Goal: Task Accomplishment & Management: Use online tool/utility

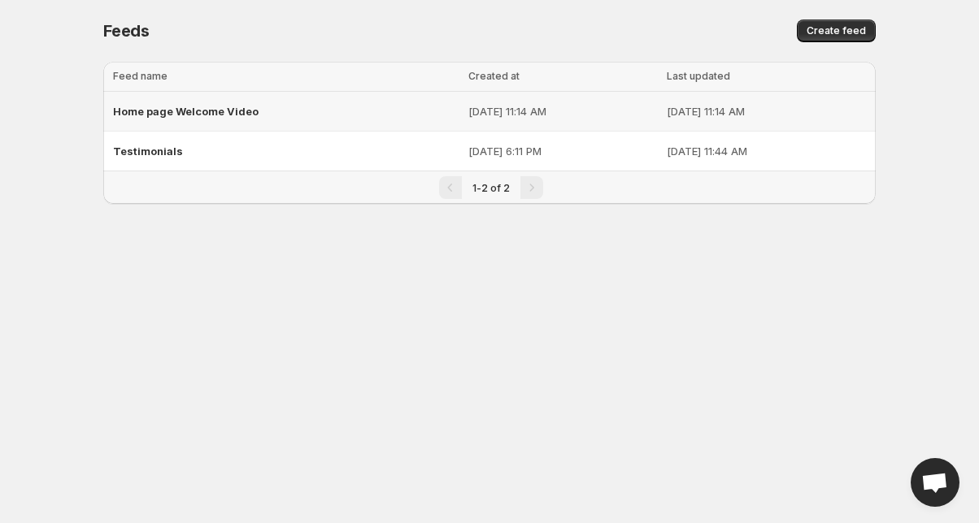
click at [272, 110] on div "Home page Welcome Video" at bounding box center [285, 111] width 345 height 29
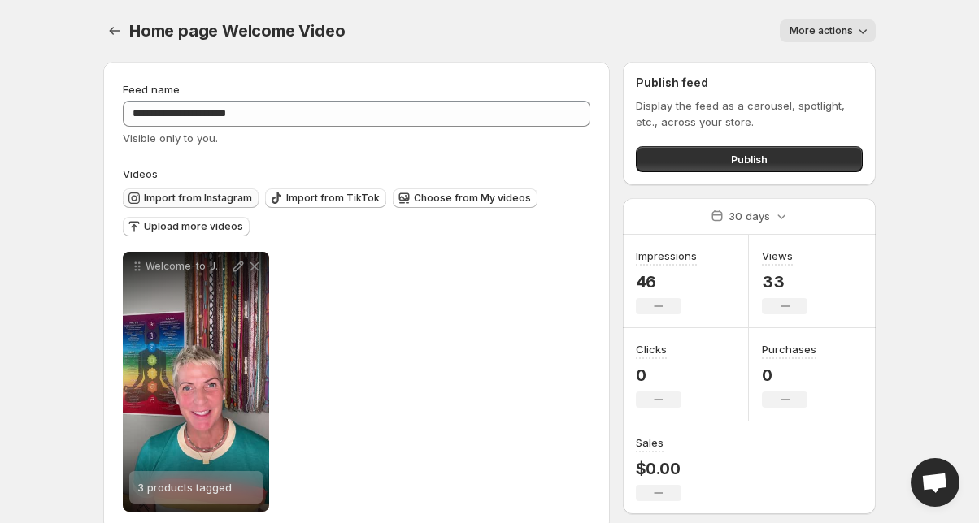
click at [203, 198] on span "Import from Instagram" at bounding box center [198, 198] width 108 height 13
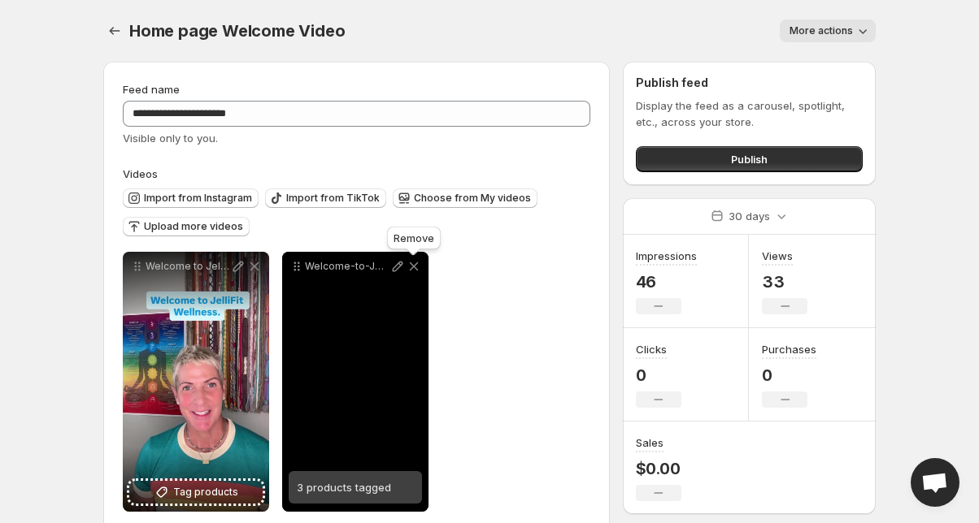
click at [417, 267] on icon at bounding box center [414, 266] width 16 height 16
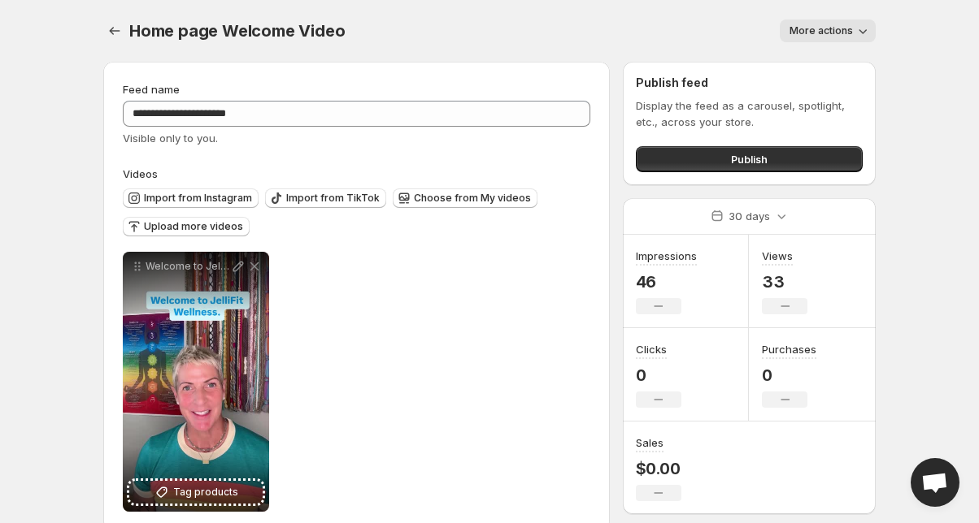
scroll to position [28, 0]
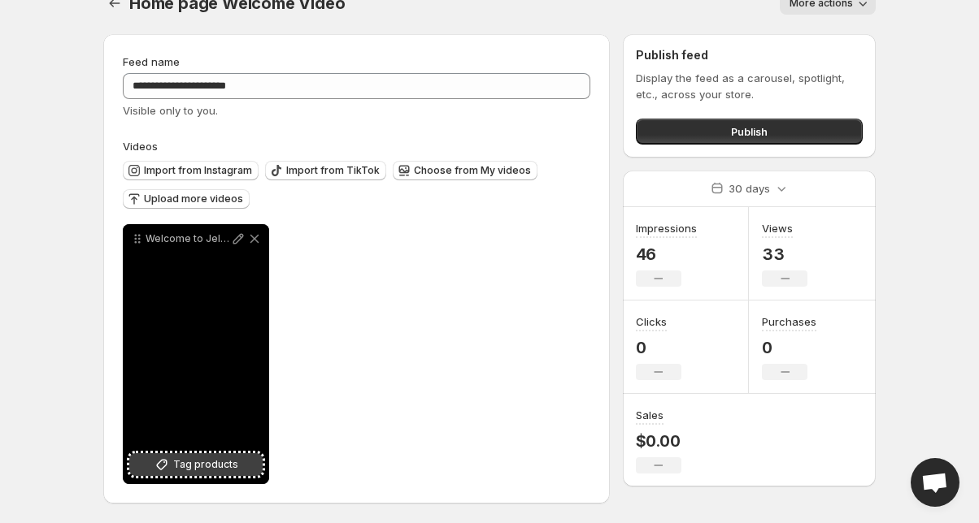
click at [217, 464] on span "Tag products" at bounding box center [205, 465] width 65 height 16
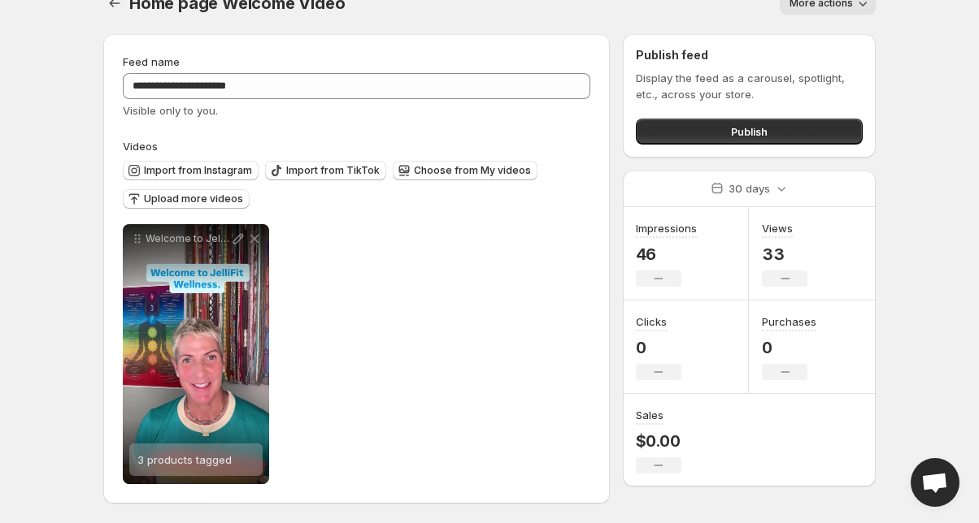
scroll to position [0, 0]
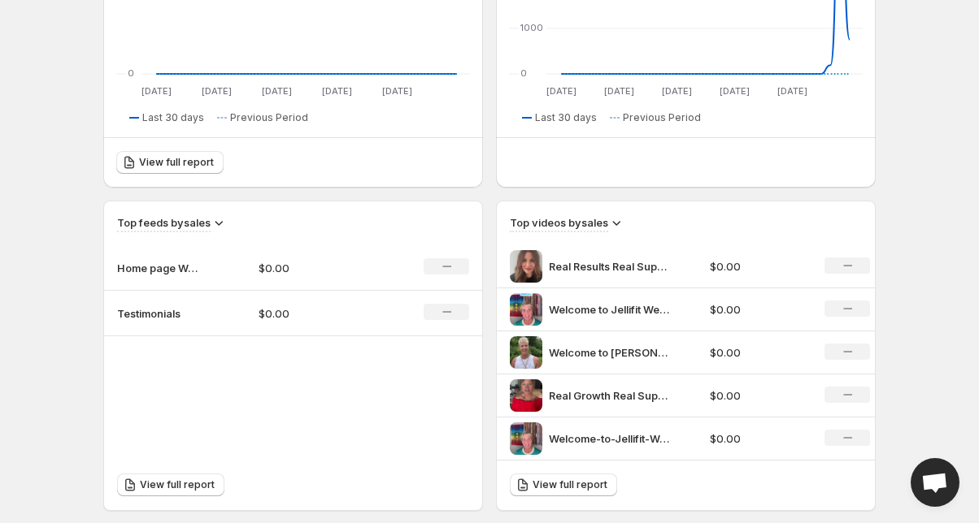
scroll to position [370, 0]
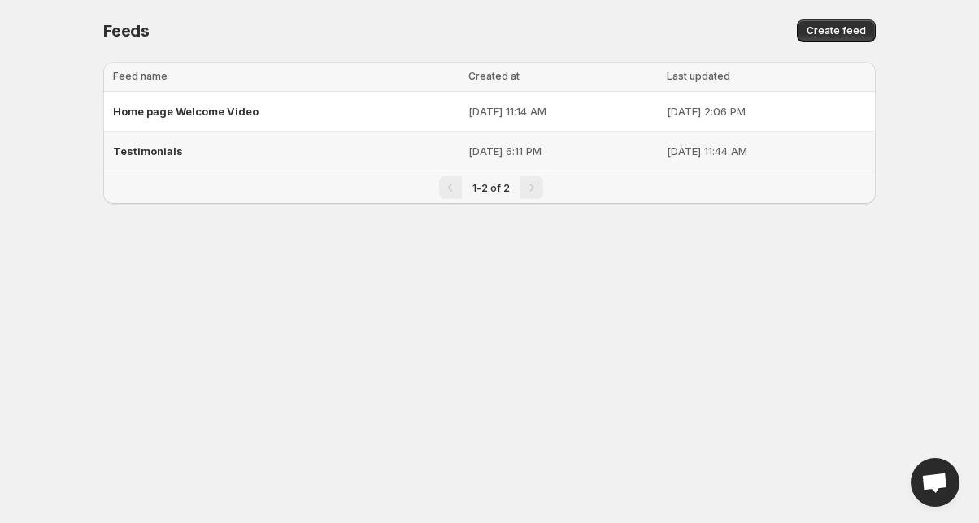
click at [158, 150] on span "Testimonials" at bounding box center [148, 151] width 70 height 13
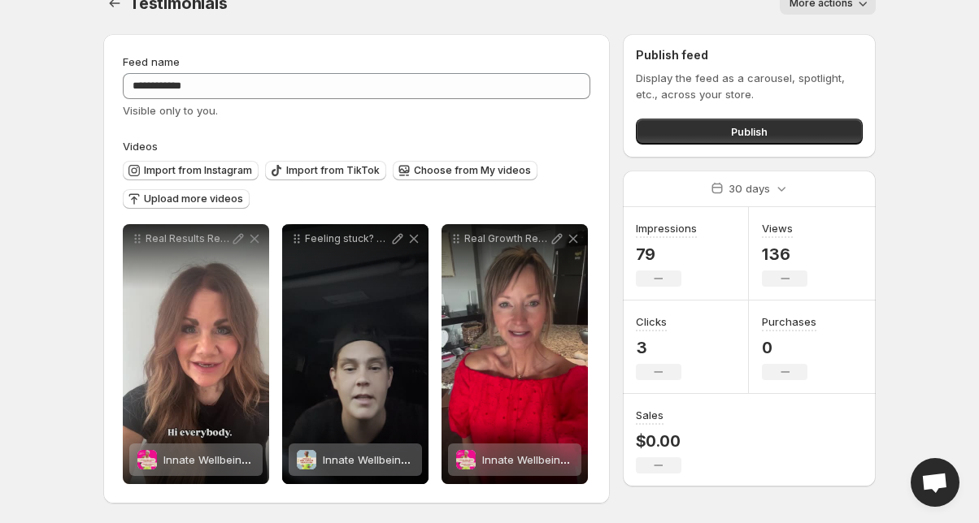
scroll to position [28, 0]
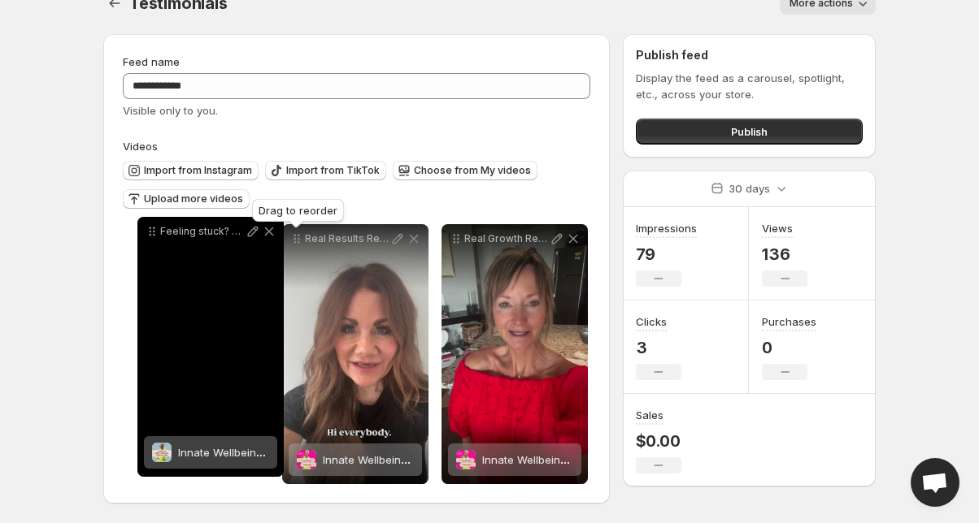
drag, startPoint x: 294, startPoint y: 236, endPoint x: 147, endPoint y: 227, distance: 147.4
click at [150, 228] on icon at bounding box center [151, 229] width 2 height 2
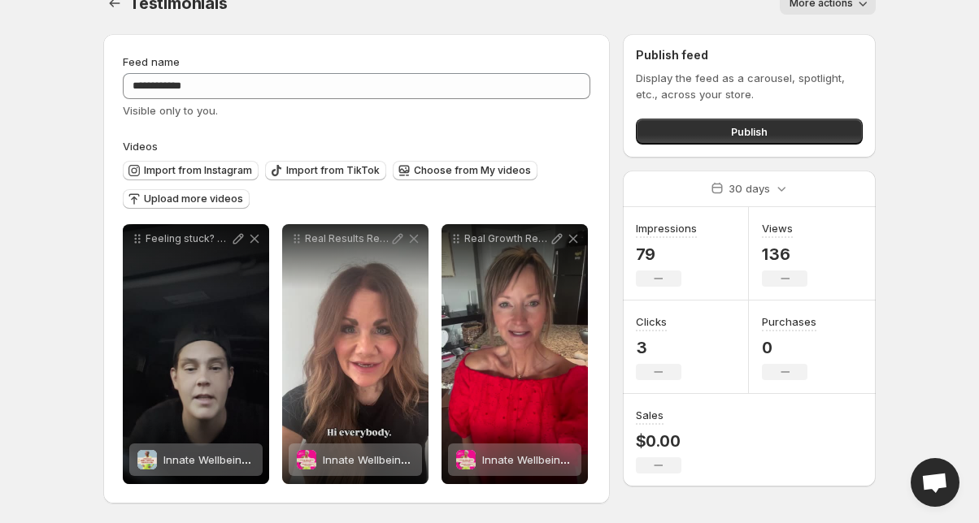
scroll to position [0, 0]
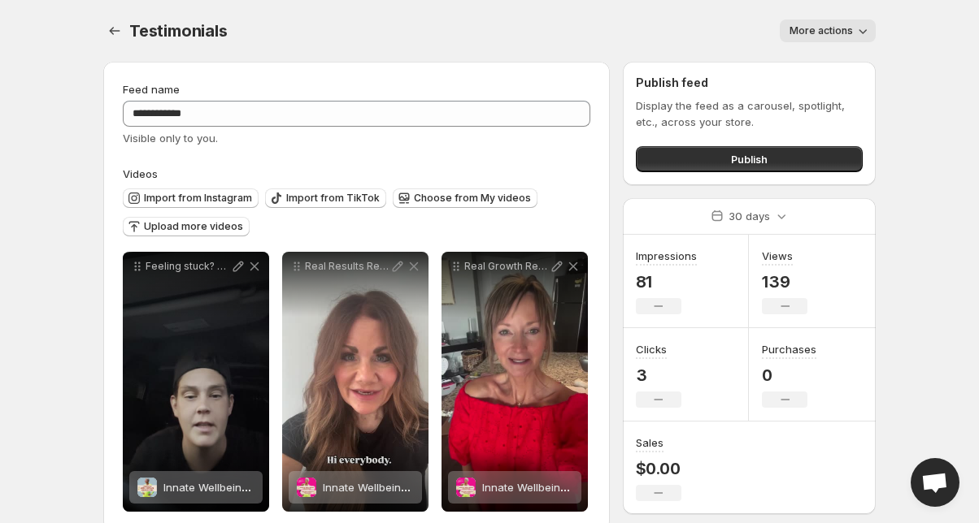
click at [44, 93] on body "**********" at bounding box center [489, 261] width 979 height 523
